Goal: Task Accomplishment & Management: Use online tool/utility

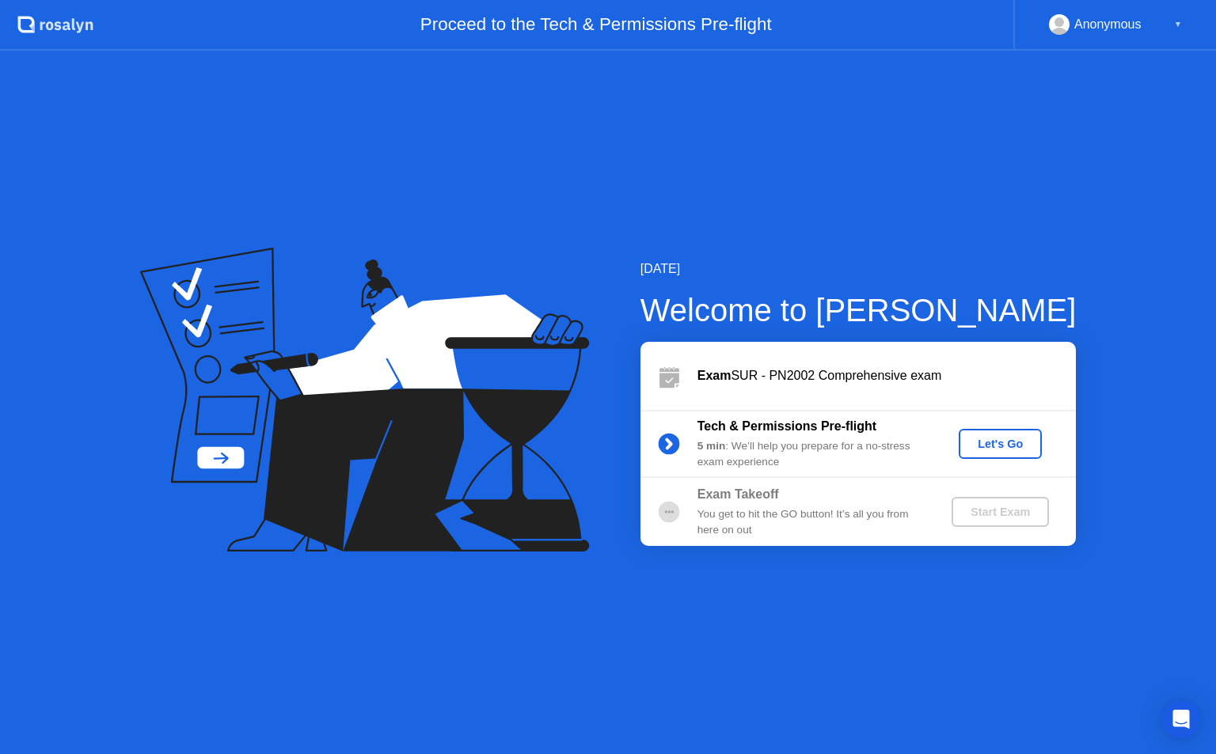
click at [1005, 446] on div "Let's Go" at bounding box center [1000, 444] width 70 height 13
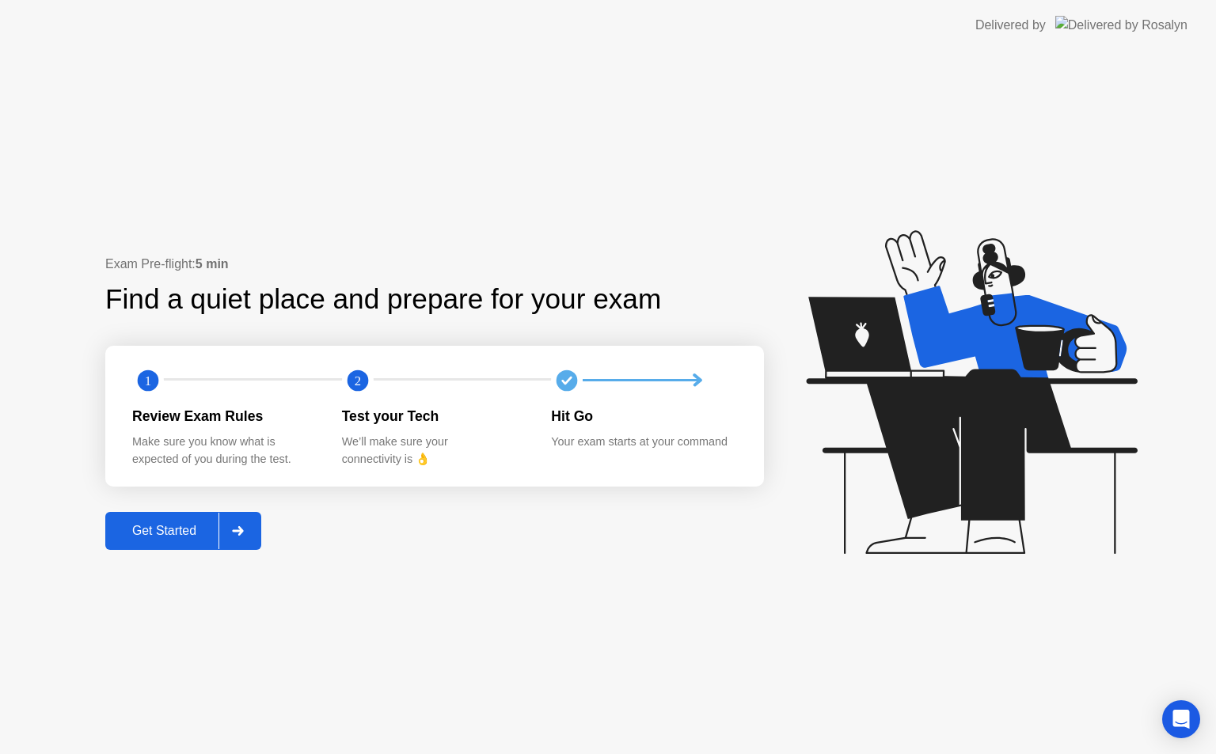
click at [181, 535] on div "Get Started" at bounding box center [164, 531] width 108 height 14
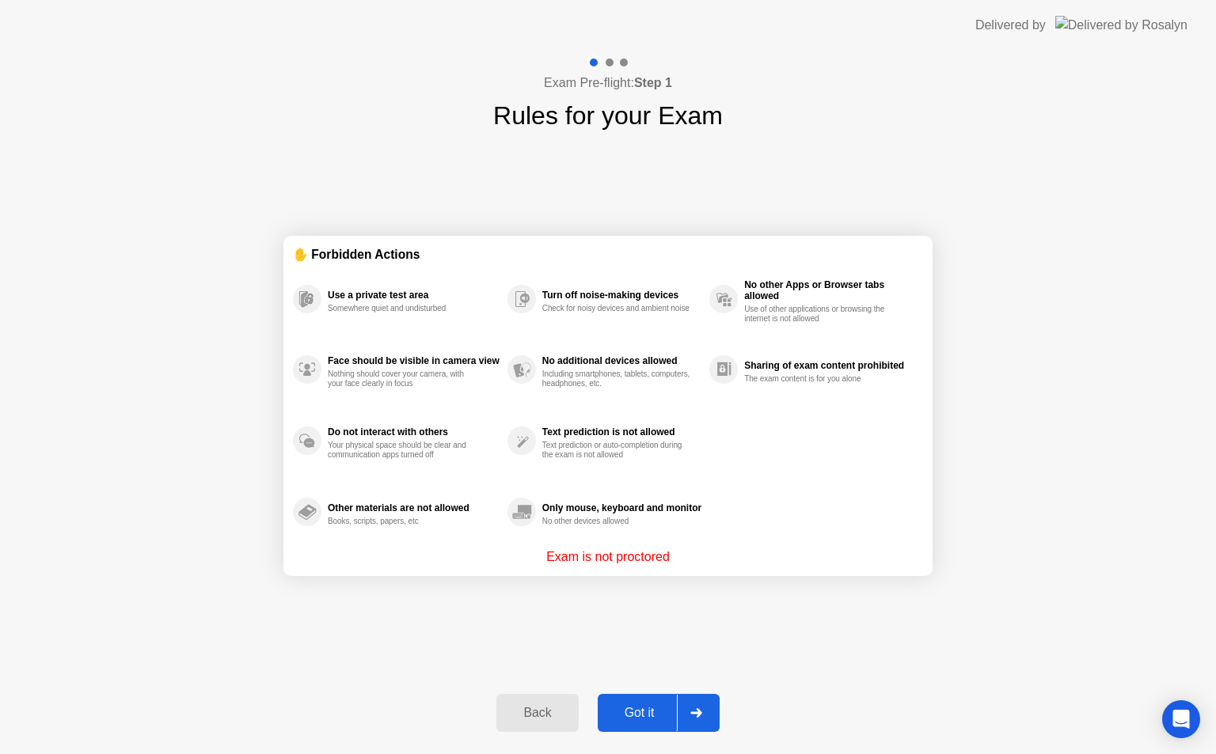
click at [657, 712] on div "Got it" at bounding box center [639, 713] width 74 height 14
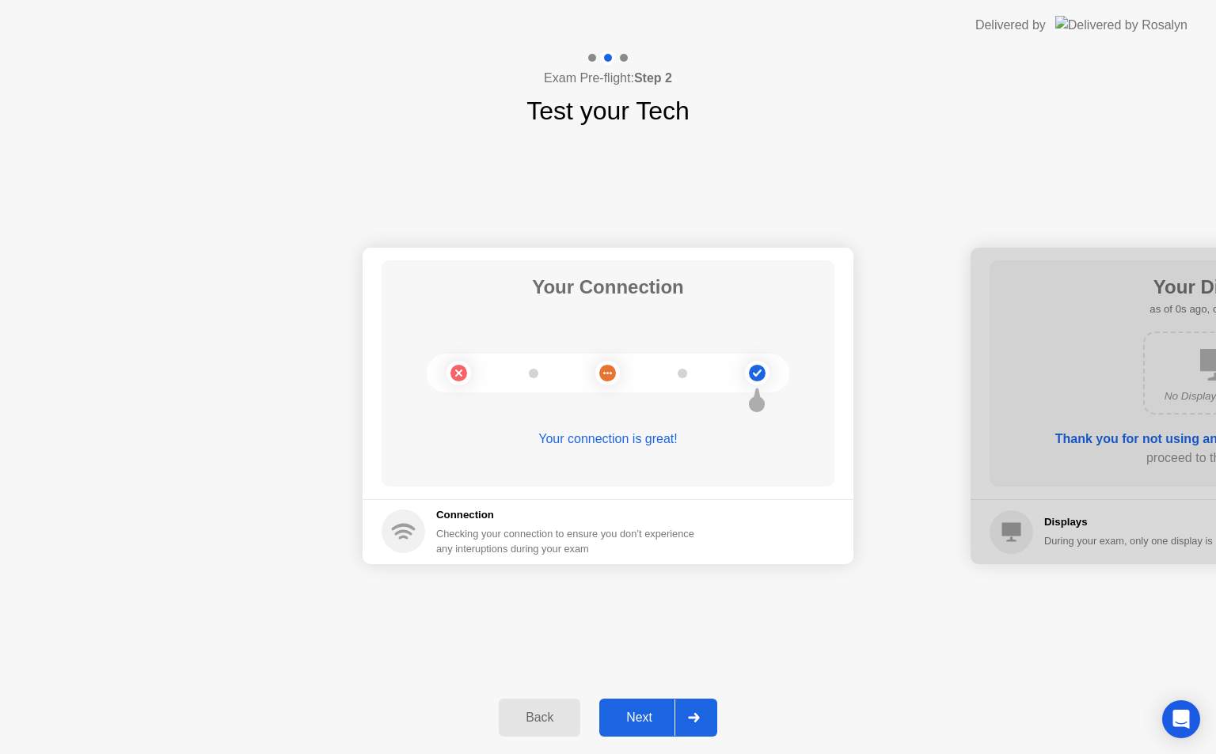
click at [657, 712] on div "Next" at bounding box center [639, 718] width 70 height 14
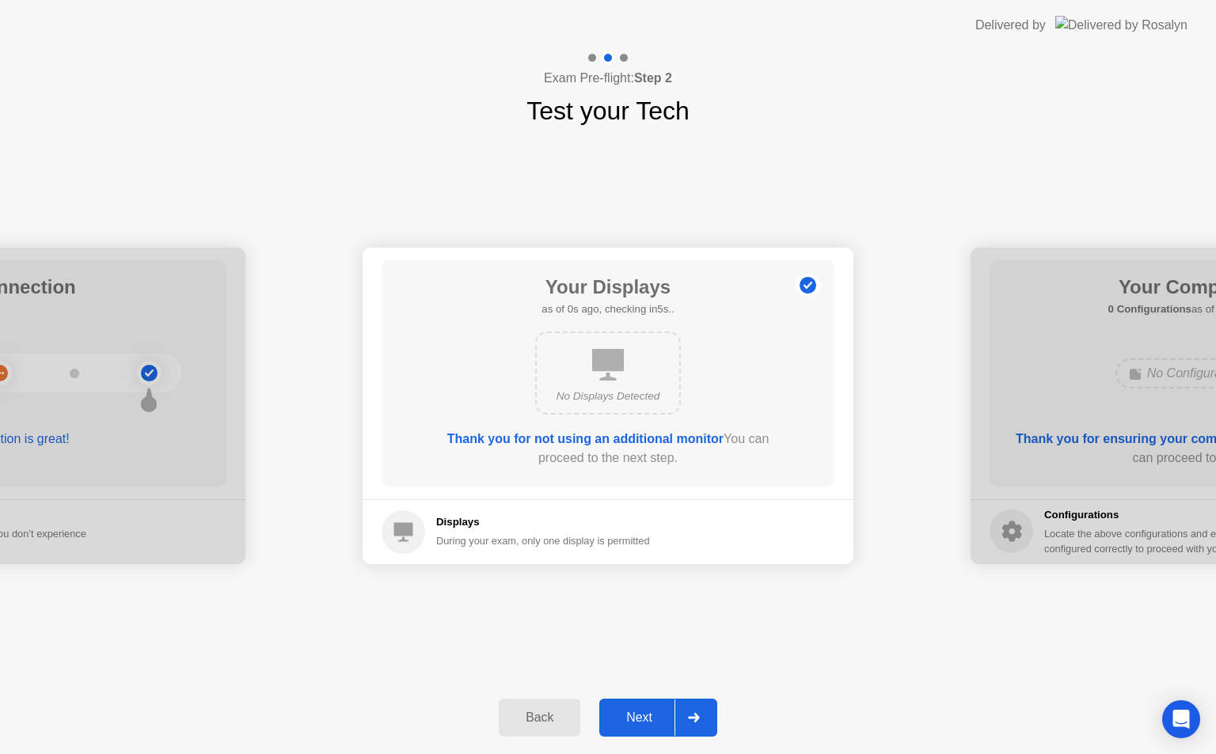
click at [657, 712] on div "Next" at bounding box center [639, 718] width 70 height 14
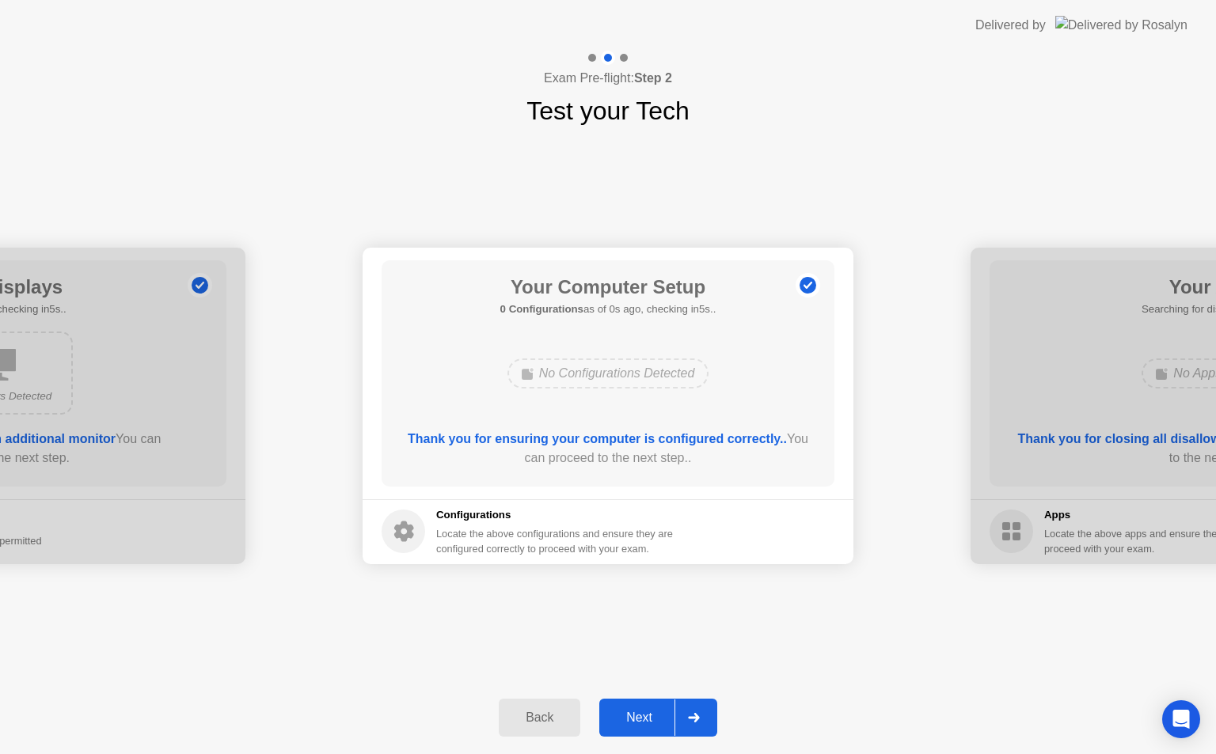
click at [657, 712] on div "Next" at bounding box center [639, 718] width 70 height 14
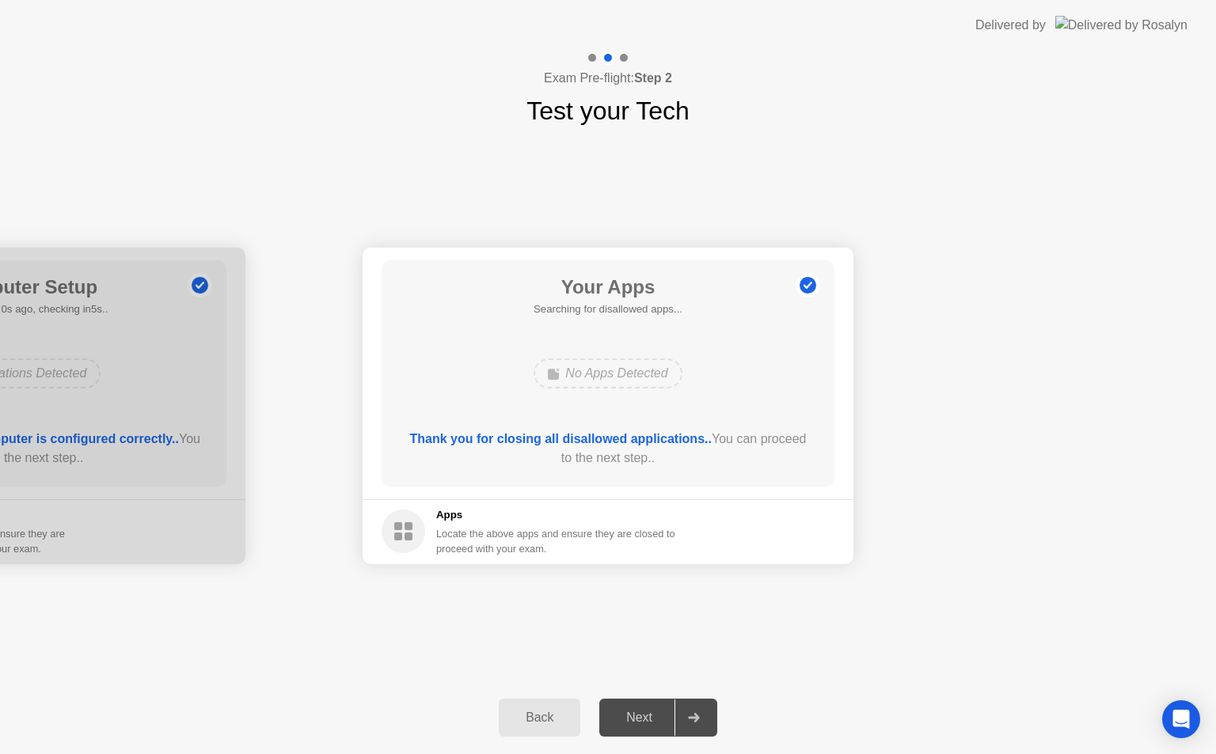
click at [657, 712] on div "Next" at bounding box center [639, 718] width 70 height 14
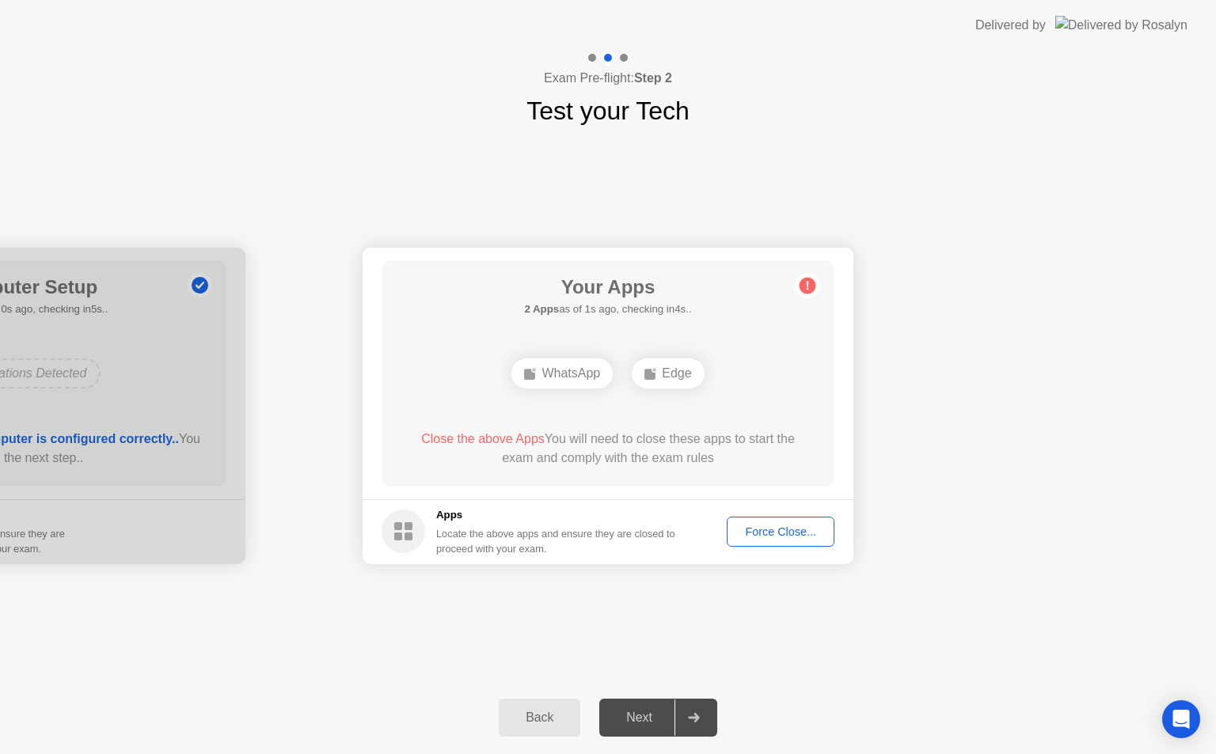
click at [767, 538] on div "Force Close..." at bounding box center [780, 532] width 97 height 13
click at [788, 533] on div "Force Close..." at bounding box center [780, 532] width 97 height 13
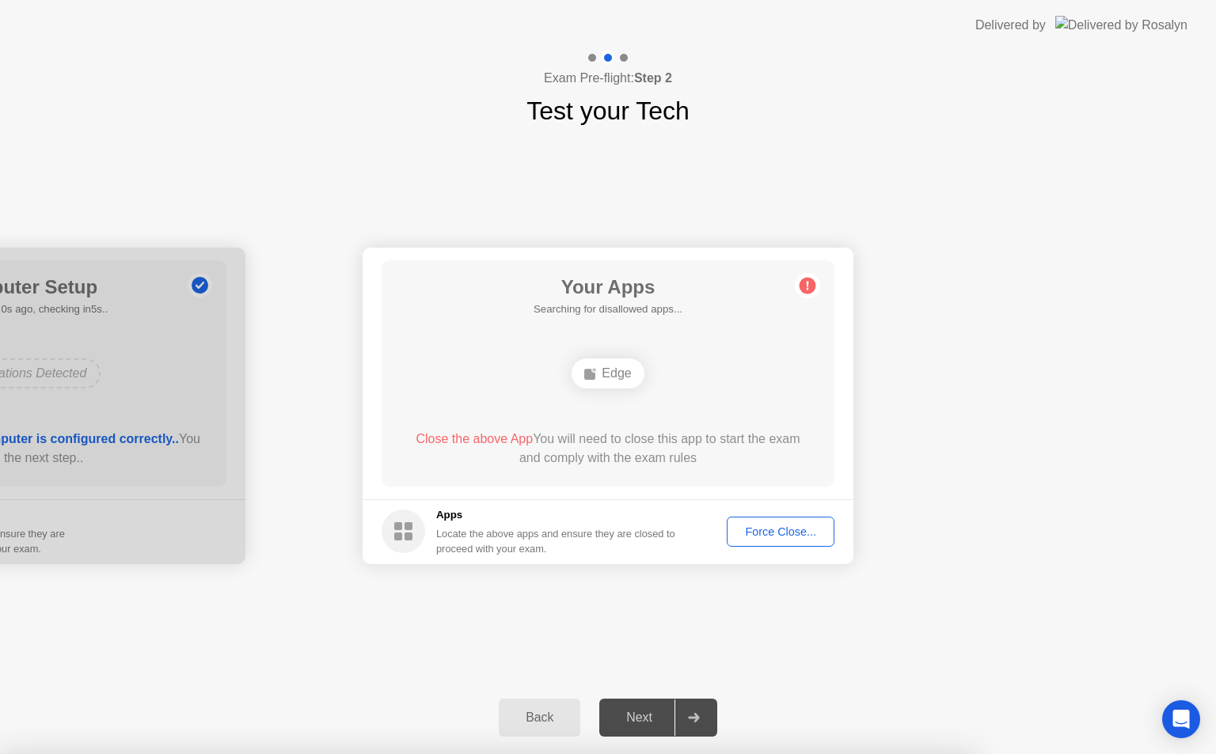
click at [640, 627] on div "Your Connection Your connection is great! Connection Checking your connection t…" at bounding box center [608, 406] width 1216 height 552
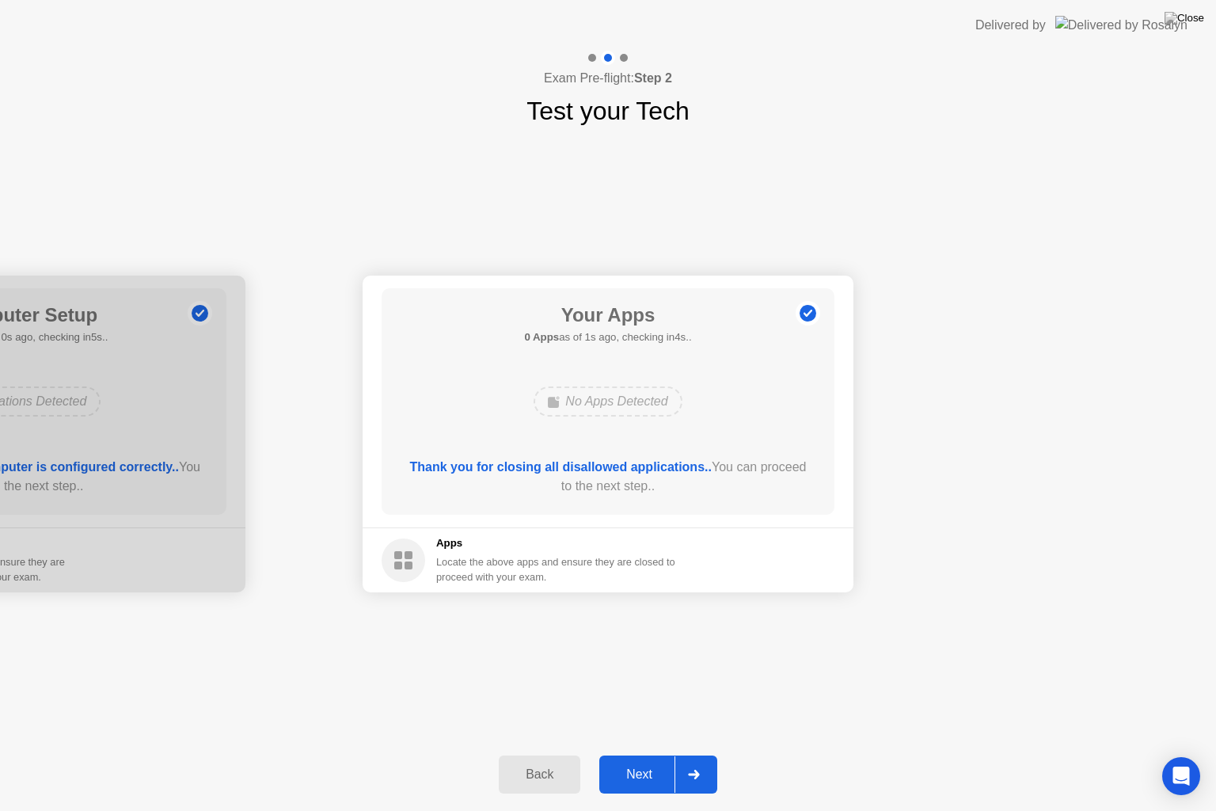
click at [640, 754] on button "Next" at bounding box center [658, 774] width 118 height 38
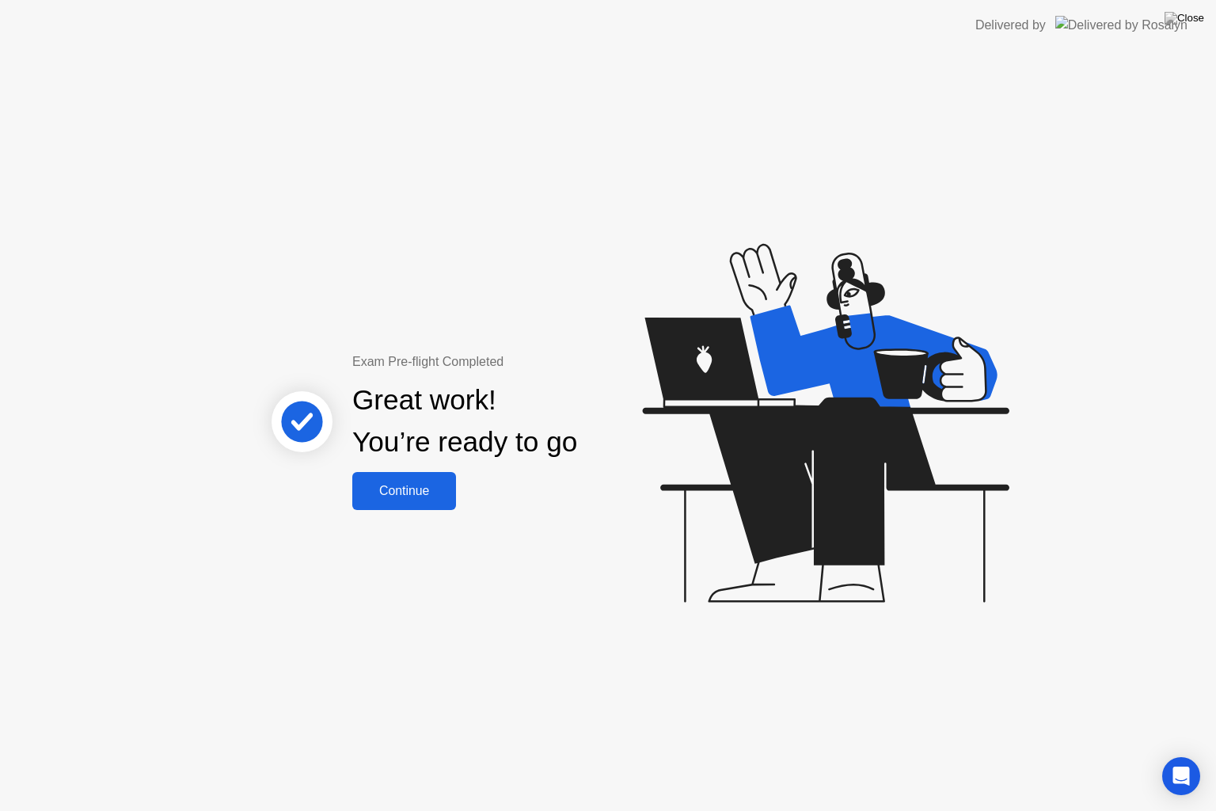
click at [425, 498] on div "Continue" at bounding box center [404, 491] width 94 height 14
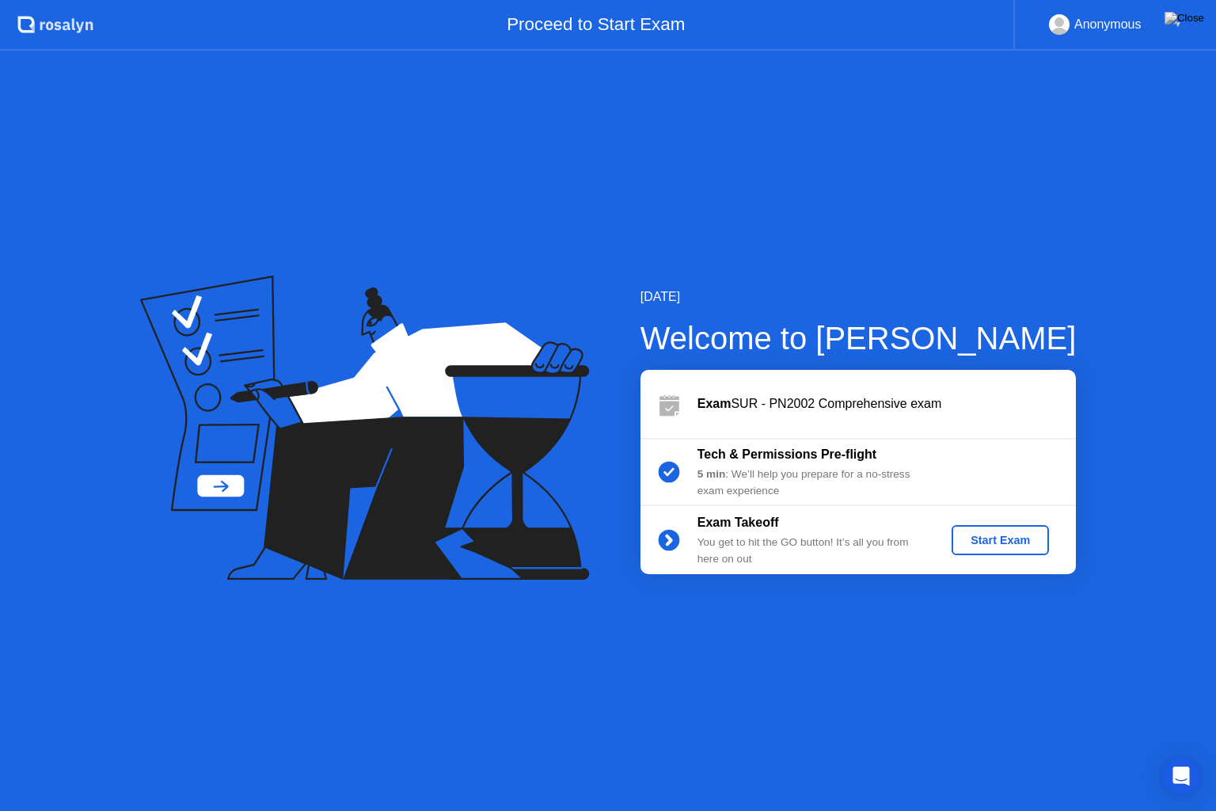
click at [980, 541] on div "Start Exam" at bounding box center [1000, 540] width 85 height 13
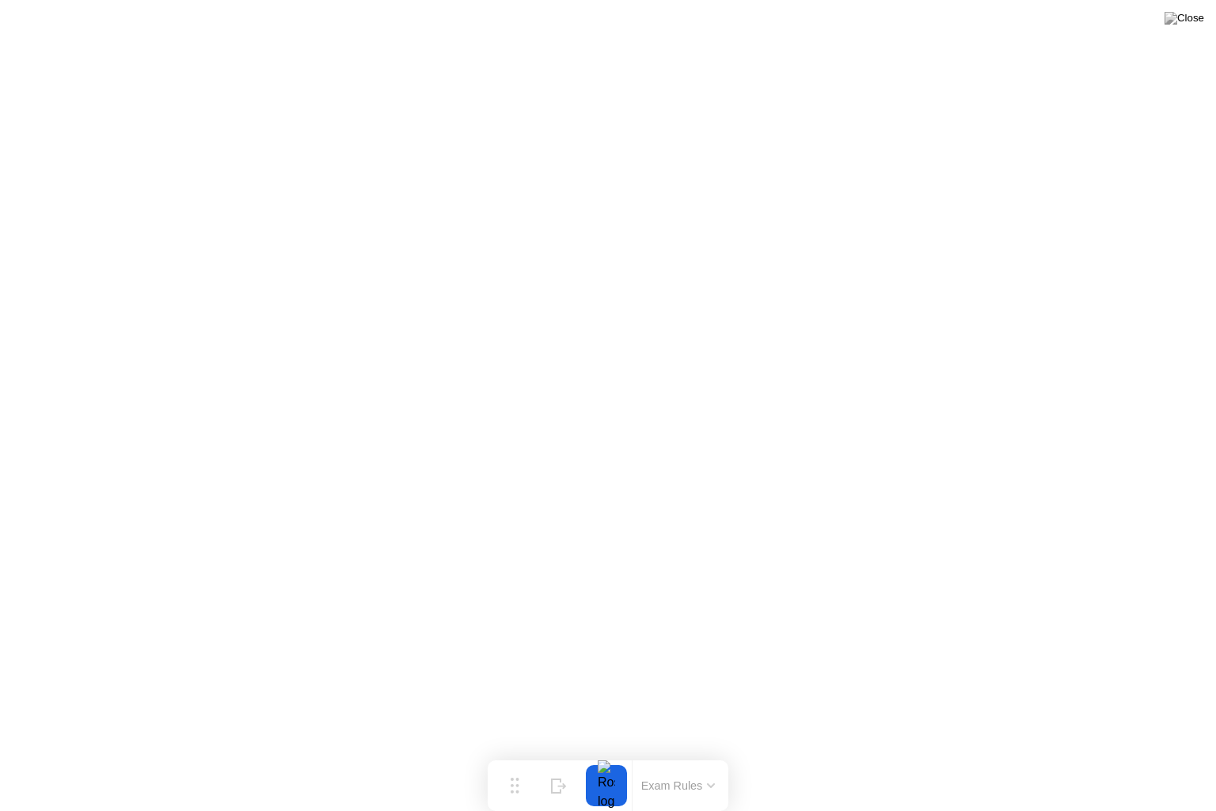
click at [1189, 28] on button at bounding box center [1184, 18] width 47 height 21
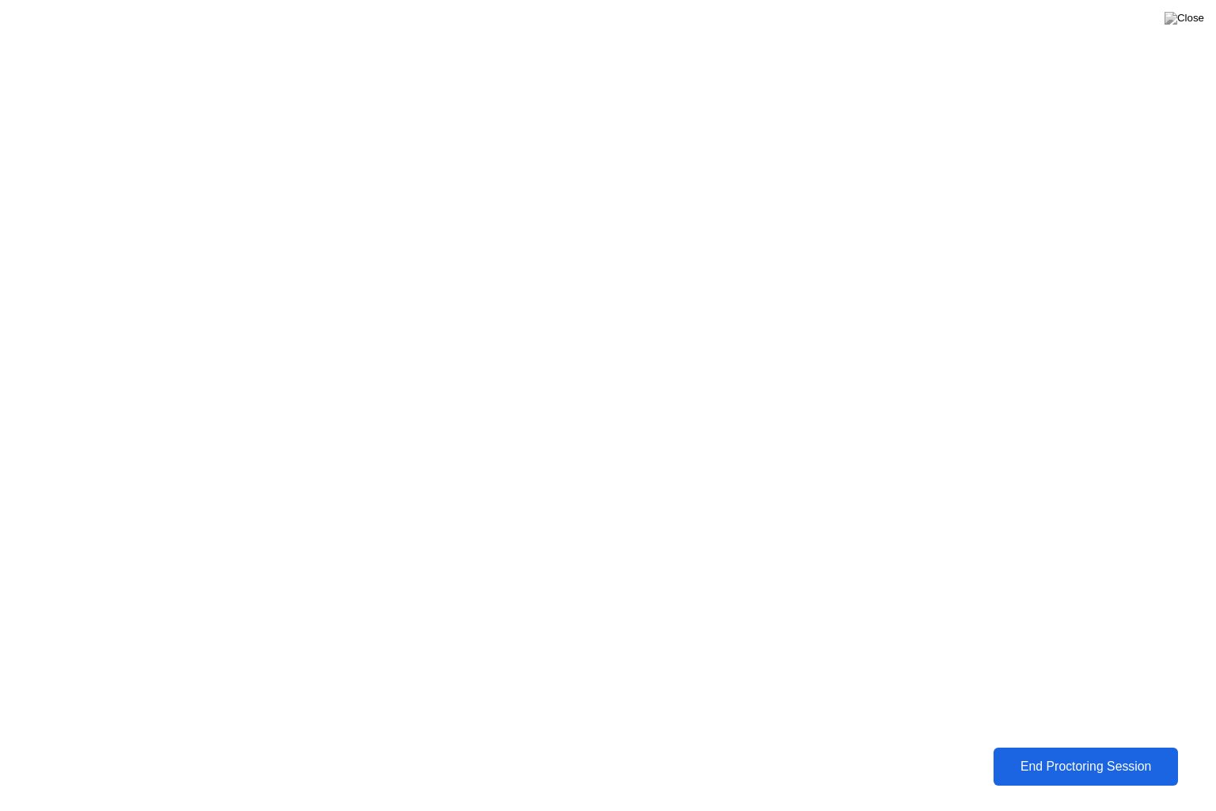
click at [1099, 750] on button "End Proctoring Session" at bounding box center [1085, 766] width 185 height 38
